Goal: Transaction & Acquisition: Purchase product/service

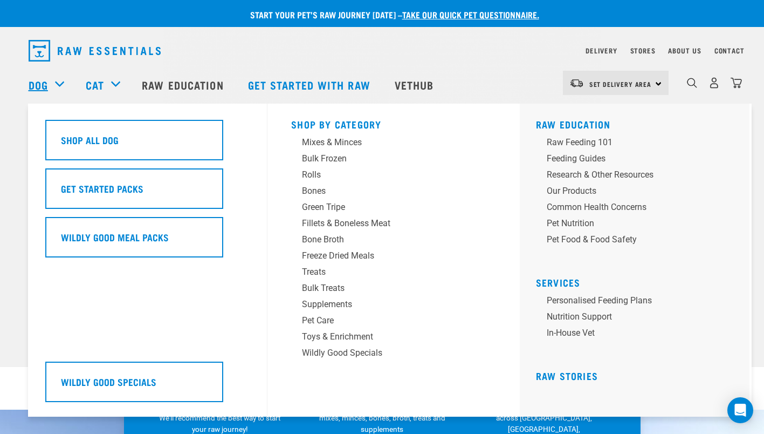
click at [37, 83] on link "Dog" at bounding box center [38, 85] width 19 height 16
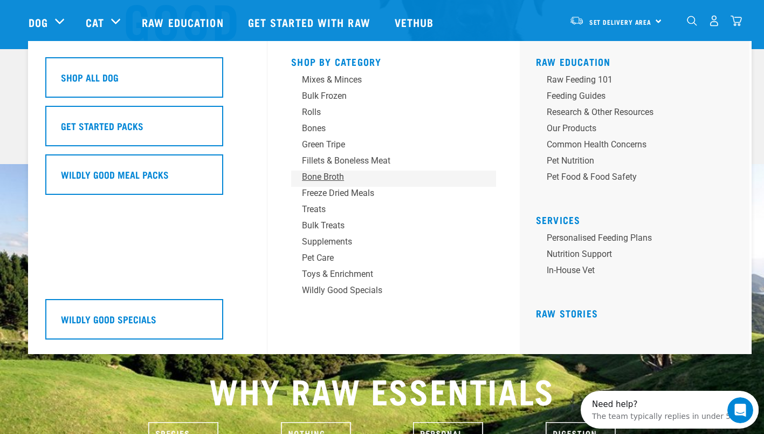
scroll to position [216, 0]
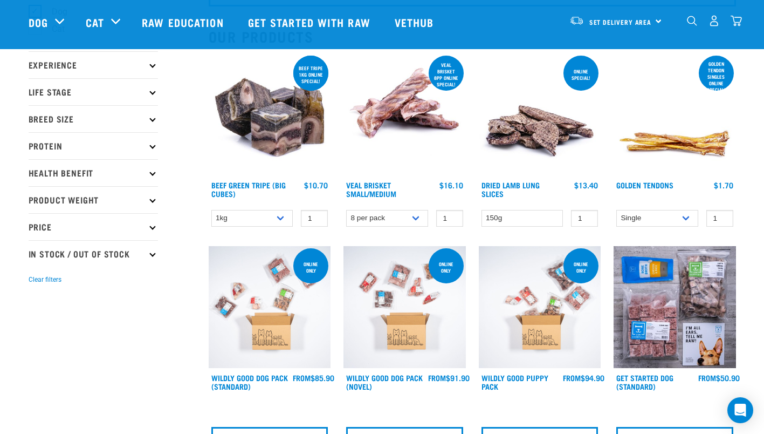
scroll to position [54, 0]
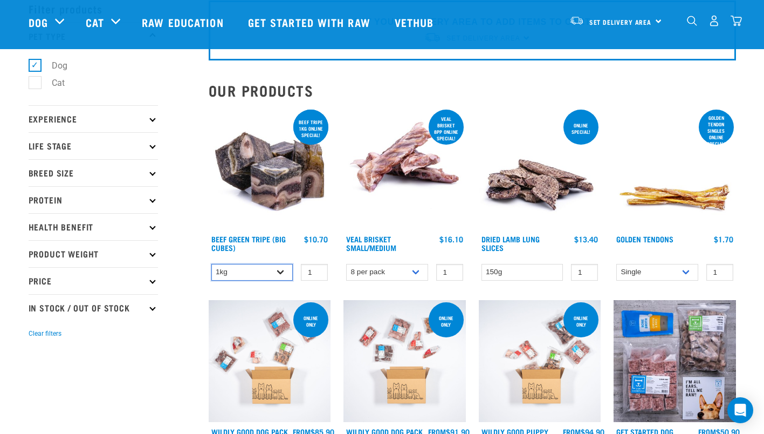
click at [281, 273] on select "1kg 3kg Bulk (10kg)" at bounding box center [252, 272] width 82 height 17
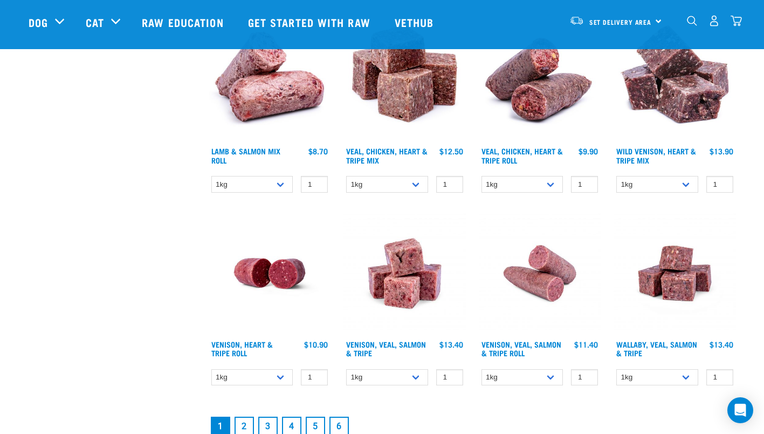
scroll to position [1402, 0]
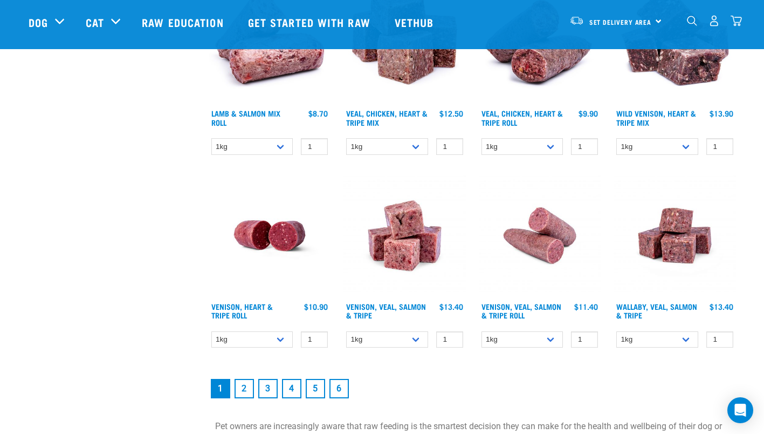
click at [246, 387] on link "2" at bounding box center [244, 388] width 19 height 19
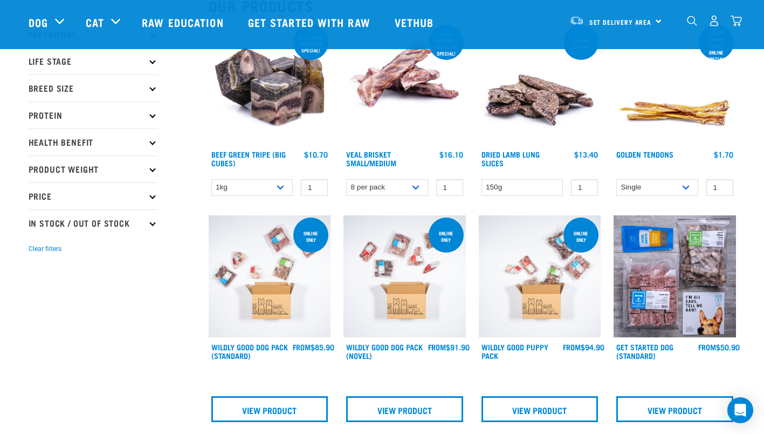
scroll to position [162, 0]
